Goal: Transaction & Acquisition: Purchase product/service

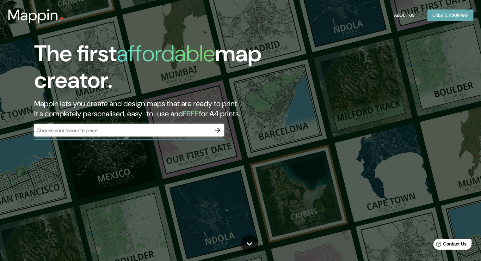
click at [436, 15] on button "Create your map" at bounding box center [450, 15] width 46 height 12
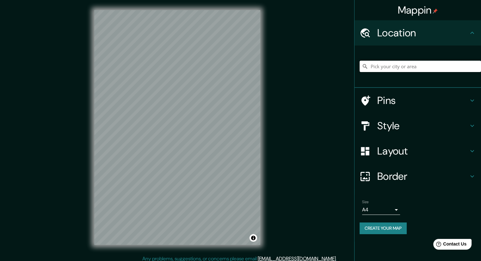
click at [416, 69] on input "Pick your city or area" at bounding box center [419, 66] width 121 height 11
type input "[GEOGRAPHIC_DATA], [GEOGRAPHIC_DATA], [GEOGRAPHIC_DATA], [GEOGRAPHIC_DATA]"
click at [474, 65] on icon "Clear" at bounding box center [476, 66] width 4 height 4
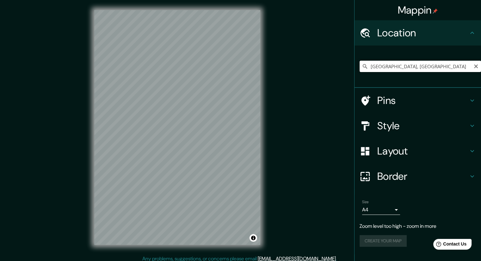
click at [423, 65] on input "[GEOGRAPHIC_DATA], [GEOGRAPHIC_DATA]" at bounding box center [419, 66] width 121 height 11
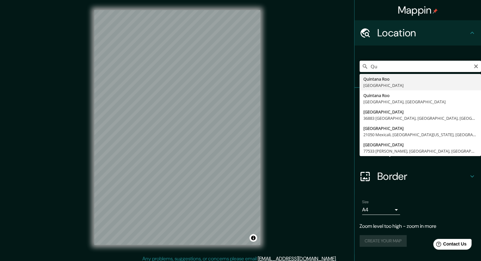
type input "Q"
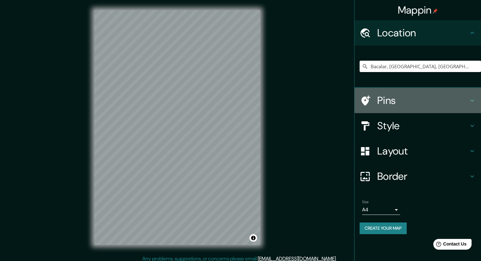
click at [466, 98] on h4 "Pins" at bounding box center [422, 100] width 91 height 13
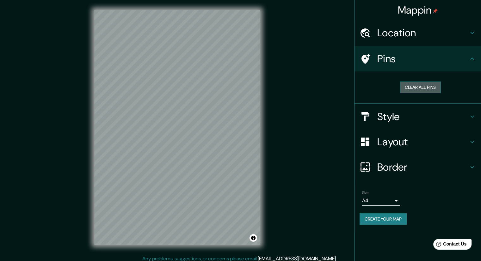
click at [427, 90] on button "Clear all pins" at bounding box center [419, 88] width 41 height 12
click at [421, 86] on button "Clear all pins" at bounding box center [419, 88] width 41 height 12
click at [468, 113] on icon at bounding box center [472, 117] width 8 height 8
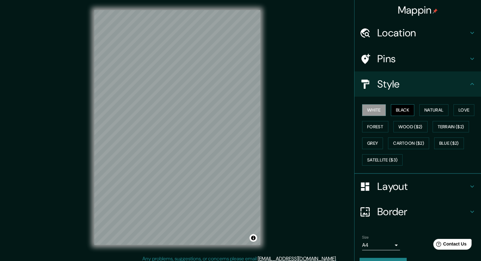
click at [405, 109] on button "Black" at bounding box center [403, 110] width 24 height 12
click at [429, 111] on button "Natural" at bounding box center [433, 110] width 29 height 12
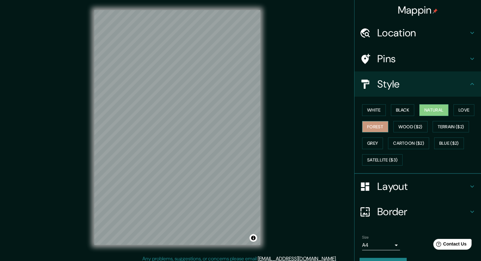
click at [378, 123] on button "Forest" at bounding box center [375, 127] width 26 height 12
click at [398, 125] on button "Wood ($2)" at bounding box center [410, 127] width 34 height 12
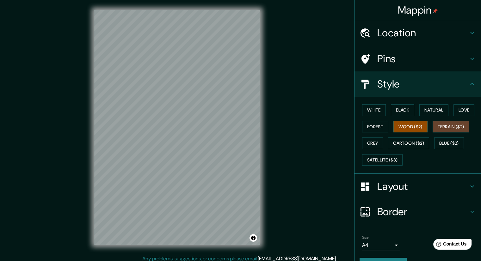
click at [444, 124] on button "Terrain ($2)" at bounding box center [450, 127] width 37 height 12
click at [372, 143] on button "Grey" at bounding box center [372, 143] width 21 height 12
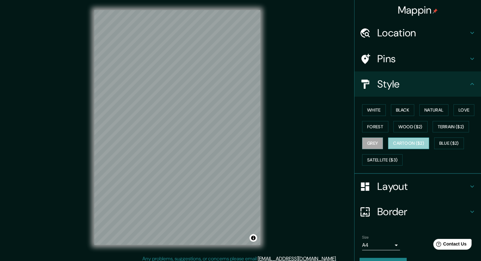
click at [399, 140] on button "Cartoon ($2)" at bounding box center [408, 143] width 41 height 12
click at [449, 141] on button "Blue ($2)" at bounding box center [449, 143] width 30 height 12
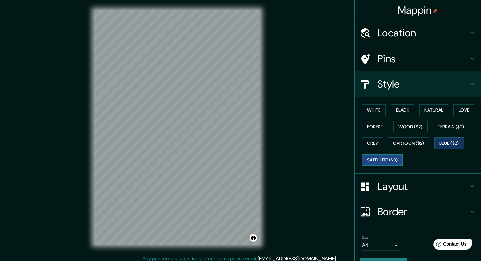
click at [374, 163] on button "Satellite ($3)" at bounding box center [382, 160] width 40 height 12
click at [379, 129] on button "Forest" at bounding box center [375, 127] width 26 height 12
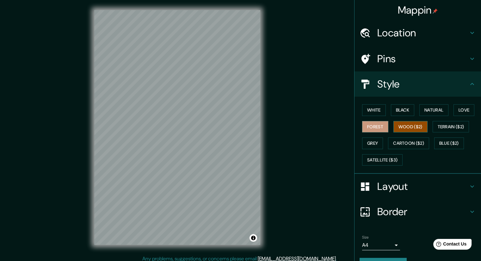
click at [402, 126] on button "Wood ($2)" at bounding box center [410, 127] width 34 height 12
click at [58, 153] on div "Mappin Location [GEOGRAPHIC_DATA], [GEOGRAPHIC_DATA], [GEOGRAPHIC_DATA] [PERSON…" at bounding box center [240, 132] width 481 height 265
click at [374, 124] on button "Forest" at bounding box center [375, 127] width 26 height 12
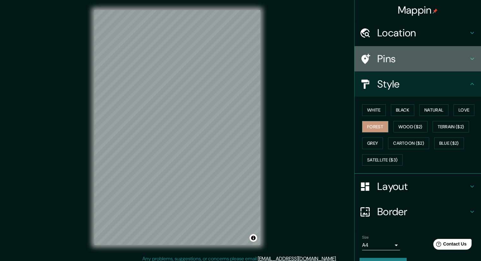
click at [443, 58] on h4 "Pins" at bounding box center [422, 58] width 91 height 13
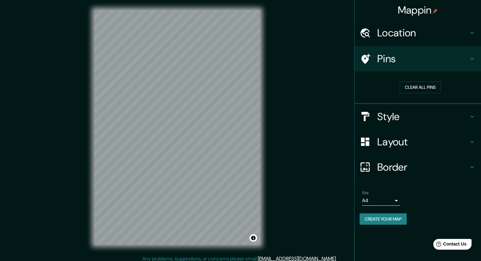
click at [417, 146] on h4 "Layout" at bounding box center [422, 142] width 91 height 13
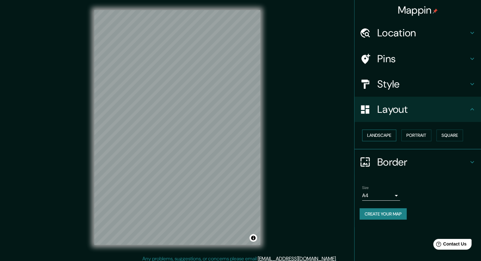
click at [394, 137] on button "Landscape" at bounding box center [379, 136] width 34 height 12
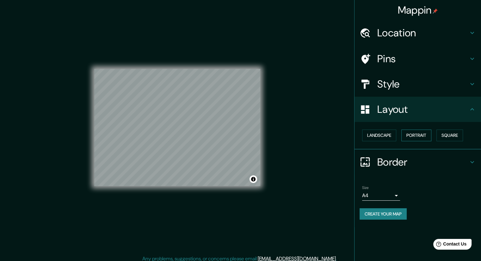
click at [416, 132] on button "Portrait" at bounding box center [416, 136] width 30 height 12
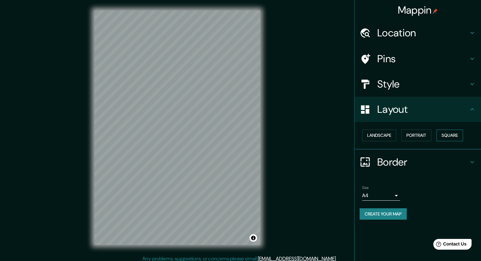
click at [438, 136] on button "Square" at bounding box center [449, 136] width 27 height 12
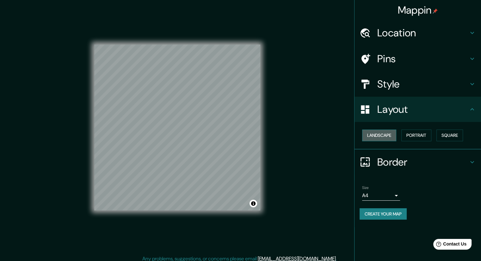
click at [383, 135] on button "Landscape" at bounding box center [379, 136] width 34 height 12
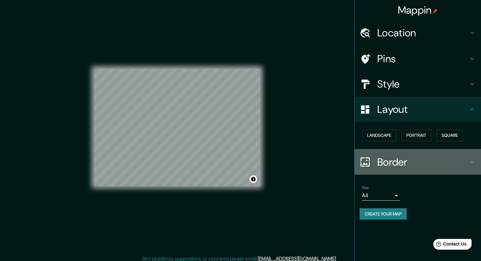
click at [429, 156] on h4 "Border" at bounding box center [422, 162] width 91 height 13
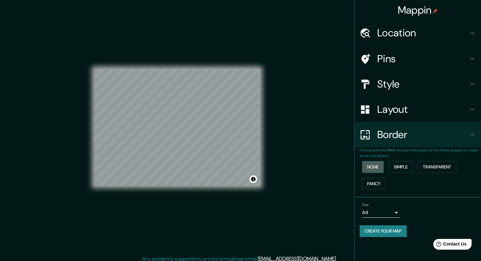
click at [372, 165] on button "None" at bounding box center [372, 167] width 21 height 12
click at [400, 166] on button "Simple" at bounding box center [400, 167] width 24 height 12
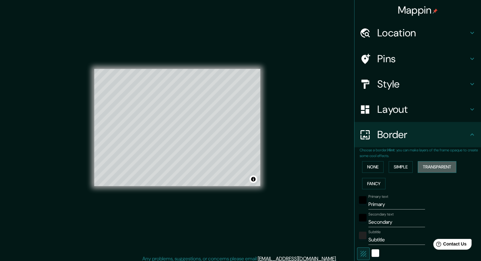
click at [420, 170] on button "Transparent" at bounding box center [436, 167] width 39 height 12
click at [372, 182] on button "Fancy" at bounding box center [373, 184] width 23 height 12
click at [372, 167] on button "None" at bounding box center [372, 167] width 21 height 12
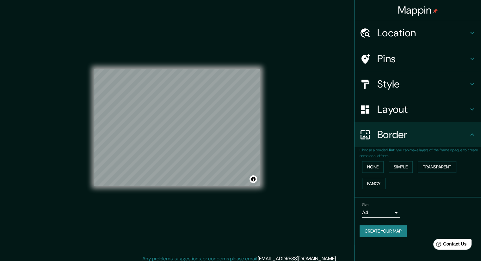
click at [396, 211] on body "Mappin Location [GEOGRAPHIC_DATA], [GEOGRAPHIC_DATA], [GEOGRAPHIC_DATA] [GEOGRA…" at bounding box center [240, 130] width 481 height 261
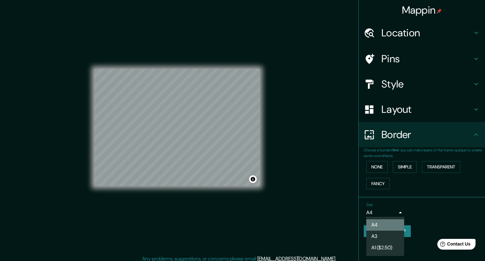
click at [380, 225] on li "A4" at bounding box center [386, 224] width 38 height 11
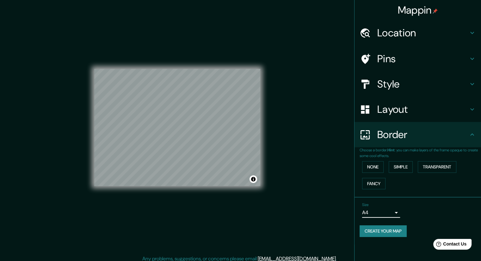
click at [413, 64] on h4 "Pins" at bounding box center [422, 58] width 91 height 13
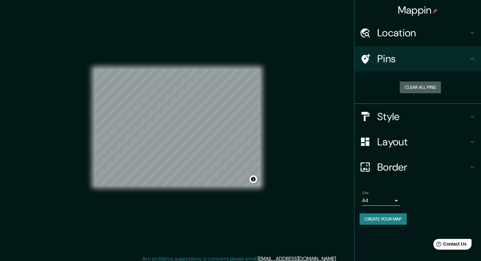
click at [419, 90] on button "Clear all pins" at bounding box center [419, 88] width 41 height 12
click at [419, 91] on button "Clear all pins" at bounding box center [419, 88] width 41 height 12
type input "Bacalar, [GEOGRAPHIC_DATA], MéxicoQuintana Roo, [GEOGRAPHIC_DATA]"
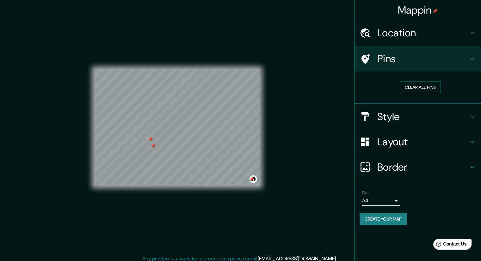
click at [415, 86] on button "Clear all pins" at bounding box center [419, 88] width 41 height 12
click at [415, 82] on button "Clear all pins" at bounding box center [419, 88] width 41 height 12
click at [411, 83] on button "Clear all pins" at bounding box center [419, 88] width 41 height 12
click at [473, 59] on icon at bounding box center [472, 59] width 4 height 2
click at [450, 136] on h4 "Layout" at bounding box center [422, 142] width 91 height 13
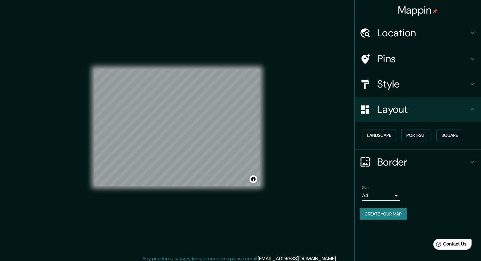
click at [460, 85] on h4 "Style" at bounding box center [422, 84] width 91 height 13
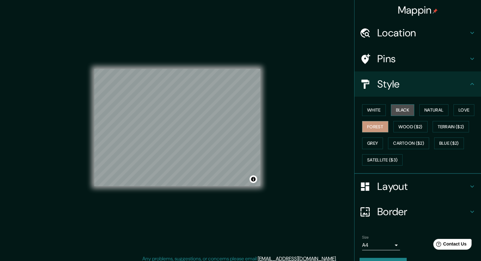
click at [402, 109] on button "Black" at bounding box center [403, 110] width 24 height 12
click at [378, 109] on button "White" at bounding box center [374, 110] width 24 height 12
click at [373, 123] on button "Forest" at bounding box center [375, 127] width 26 height 12
click at [436, 112] on button "Natural" at bounding box center [433, 110] width 29 height 12
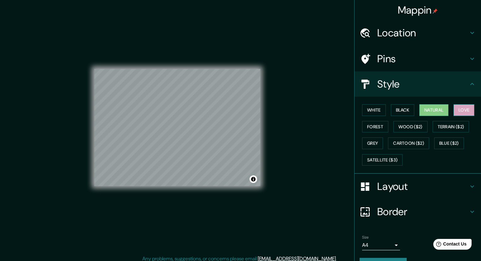
click at [457, 110] on button "Love" at bounding box center [463, 110] width 21 height 12
click at [380, 124] on button "Forest" at bounding box center [375, 127] width 26 height 12
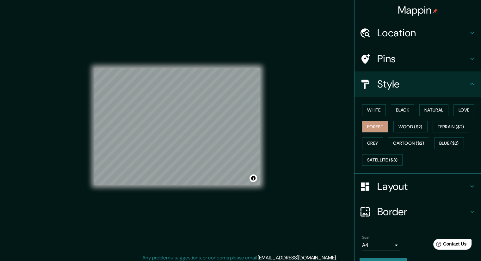
click at [448, 214] on h4 "Border" at bounding box center [422, 211] width 91 height 13
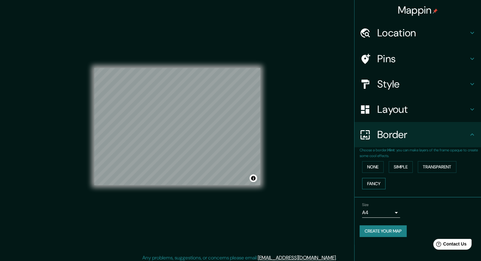
click at [377, 186] on button "Fancy" at bounding box center [373, 184] width 23 height 12
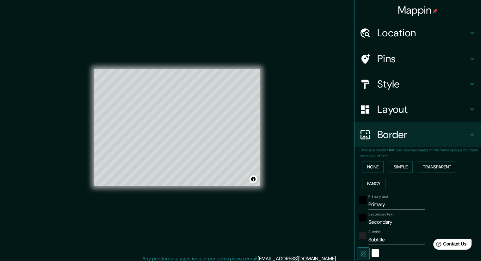
scroll to position [0, 0]
click at [153, 199] on div "© Mapbox © OpenStreetMap Improve this map" at bounding box center [177, 127] width 166 height 235
click at [448, 58] on h4 "Pins" at bounding box center [422, 58] width 91 height 13
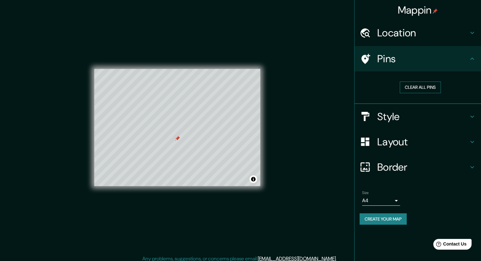
click at [425, 87] on button "Clear all pins" at bounding box center [419, 88] width 41 height 12
